Goal: Information Seeking & Learning: Learn about a topic

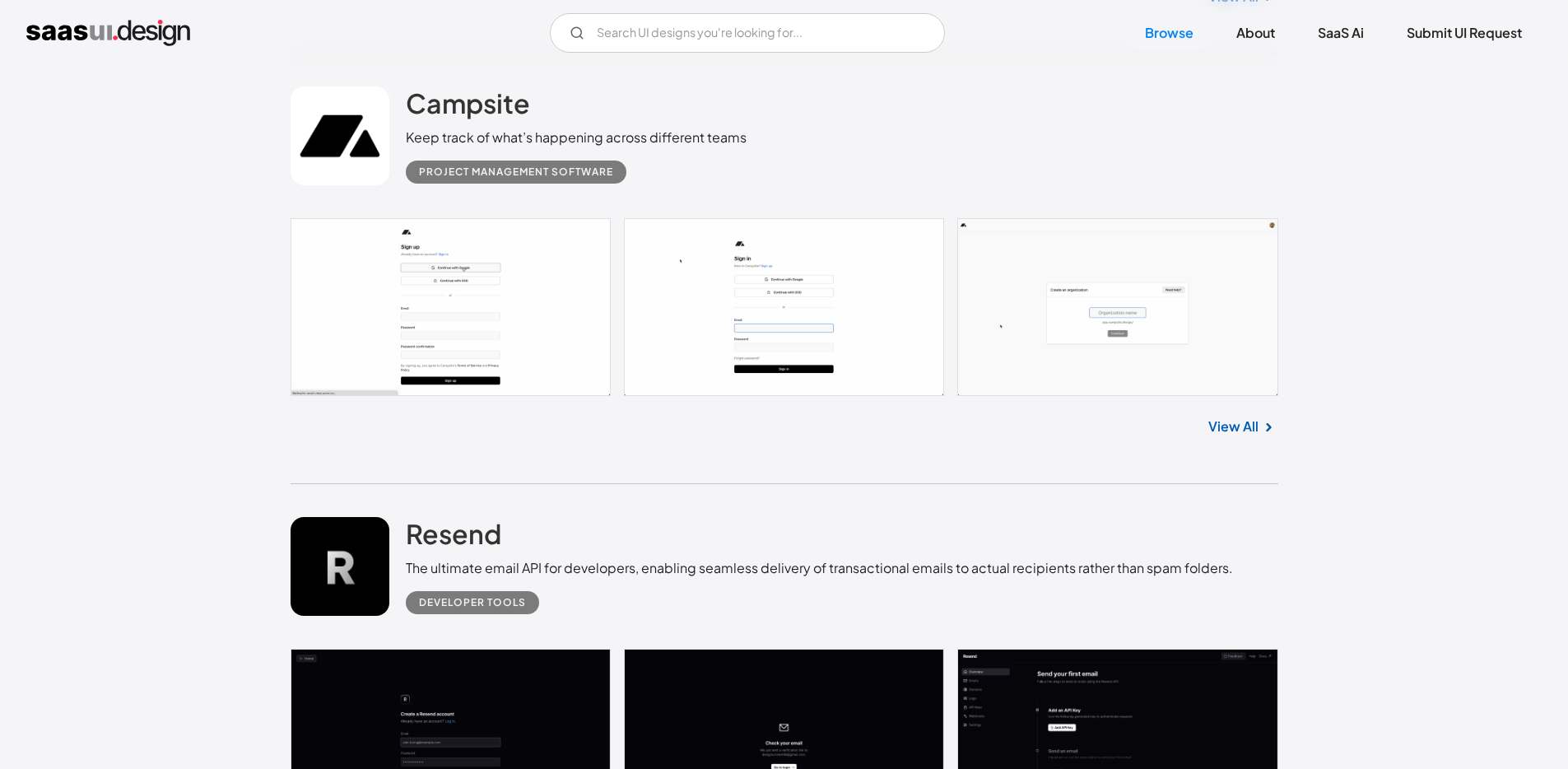
scroll to position [5826, 0]
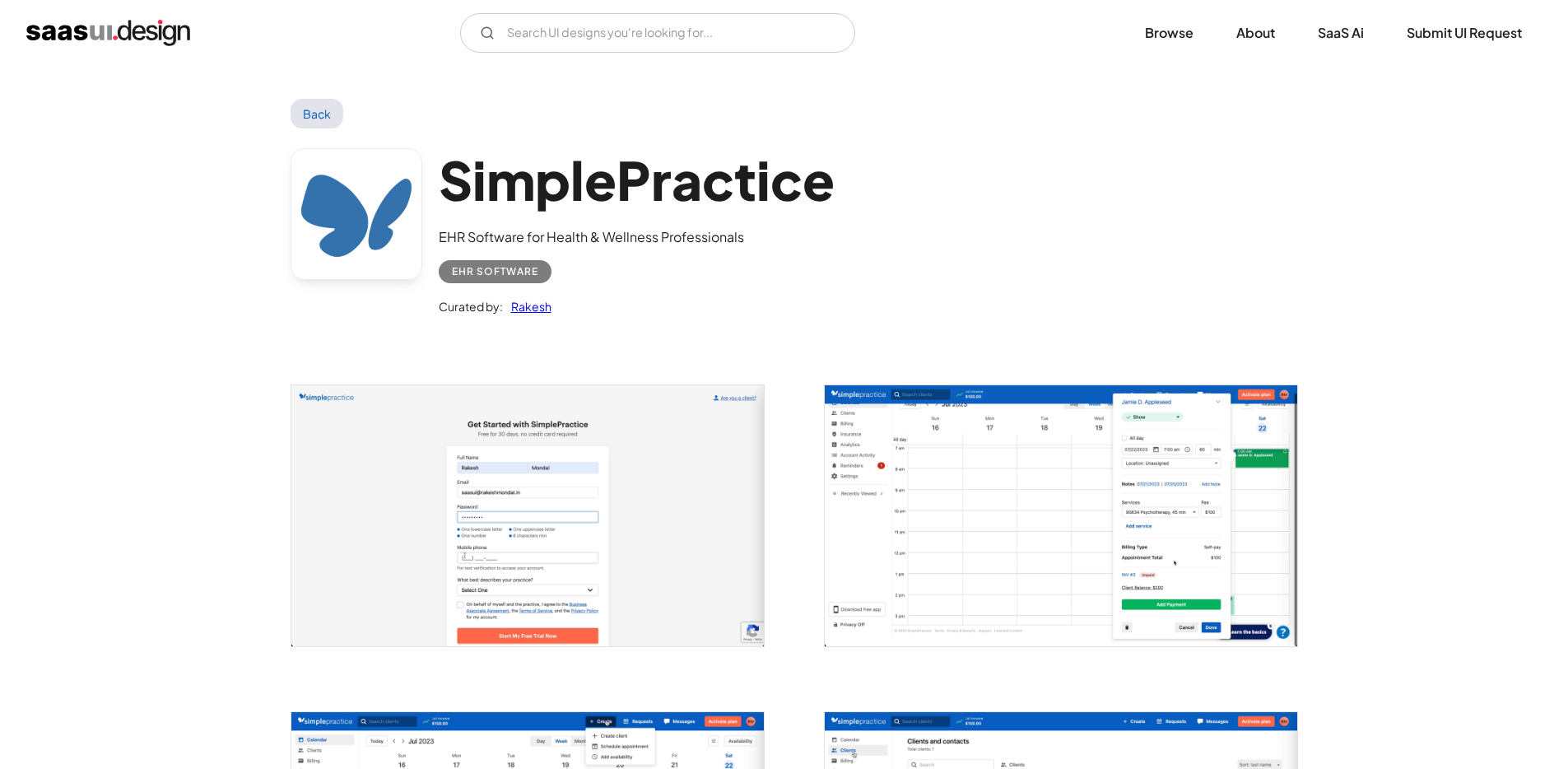
click at [320, 109] on link "Back" at bounding box center [317, 113] width 53 height 30
click at [169, 34] on img "home" at bounding box center [108, 33] width 164 height 26
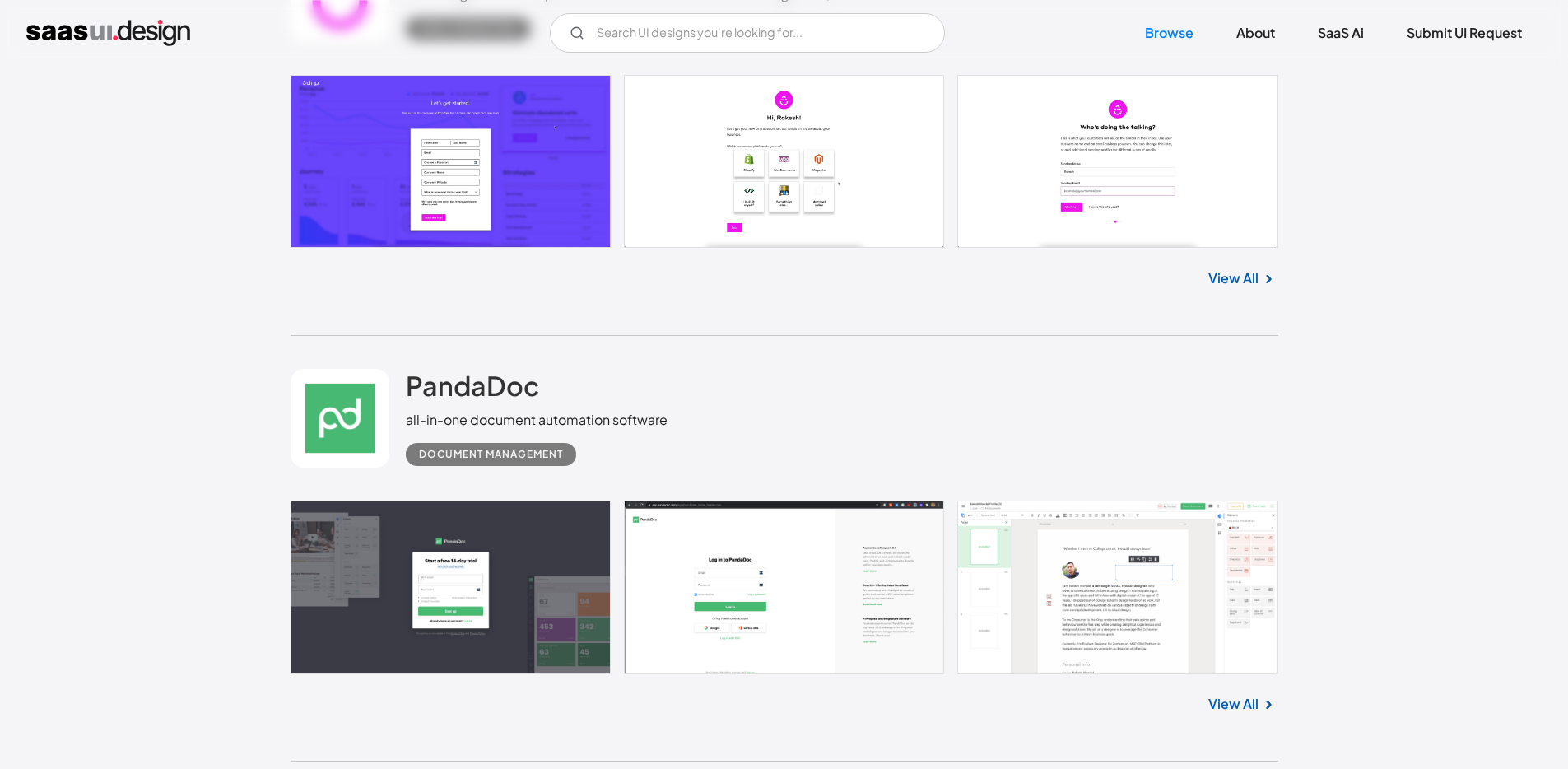
scroll to position [7501, 0]
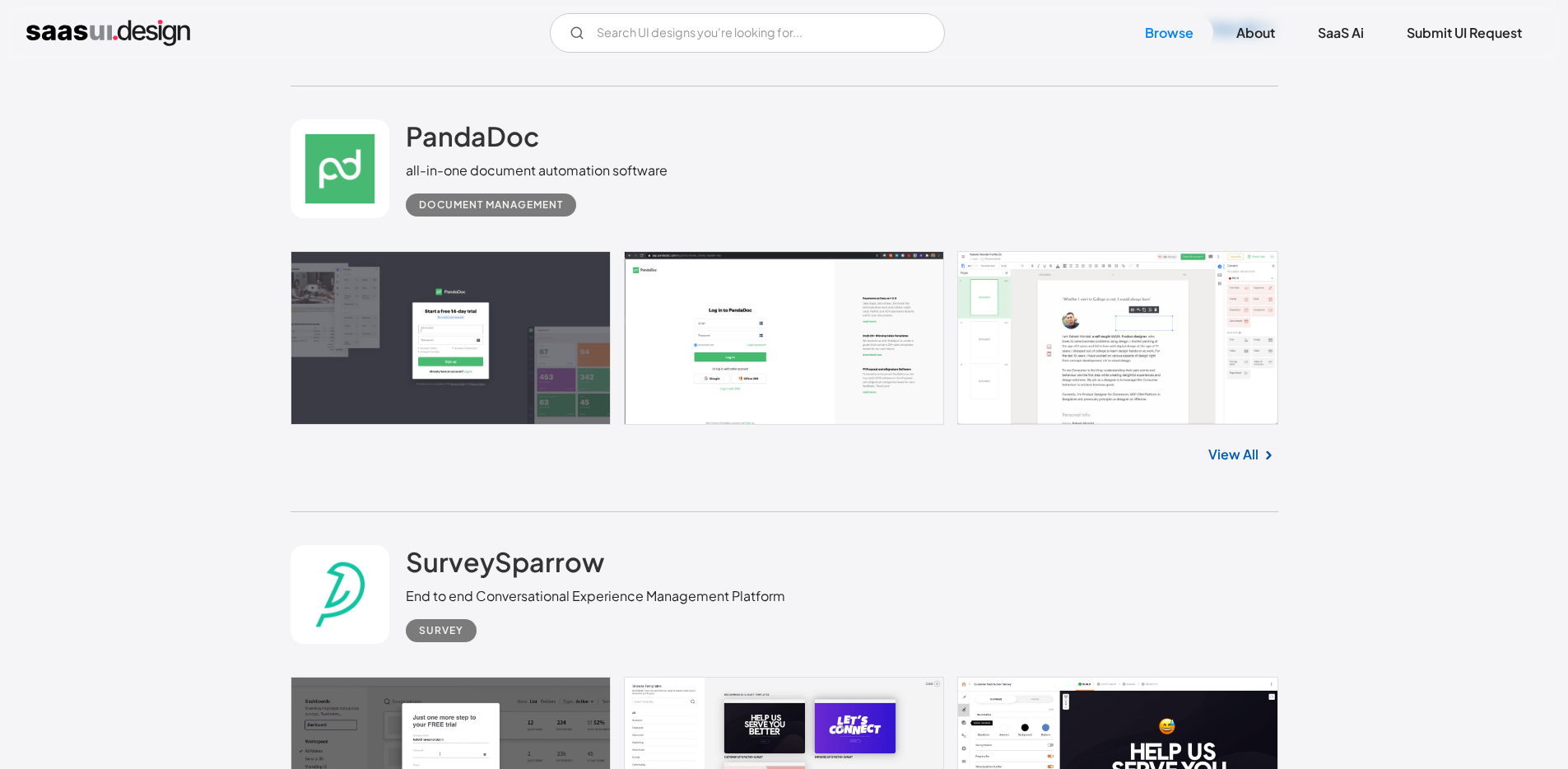
click at [530, 347] on link at bounding box center [784, 338] width 988 height 174
